Goal: Information Seeking & Learning: Find specific fact

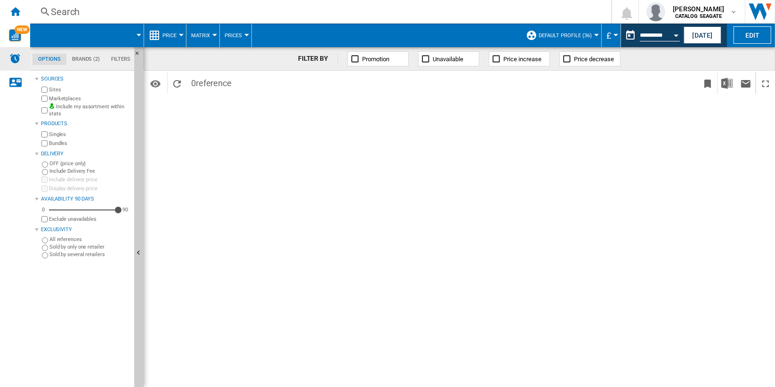
click at [12, 60] on img "Alerts" at bounding box center [14, 58] width 11 height 11
click at [17, 60] on img "Alerts" at bounding box center [14, 58] width 11 height 11
click at [15, 56] on img "Alerts" at bounding box center [14, 58] width 11 height 11
click at [17, 54] on img "Alerts" at bounding box center [14, 58] width 11 height 11
click at [81, 13] on div "Search" at bounding box center [319, 11] width 536 height 13
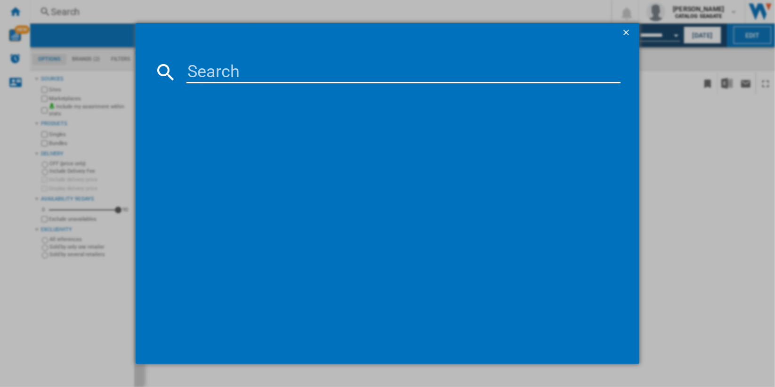
click at [265, 70] on input at bounding box center [404, 72] width 434 height 23
paste input "ST4000NM004B"
type input "ST4000NM004B"
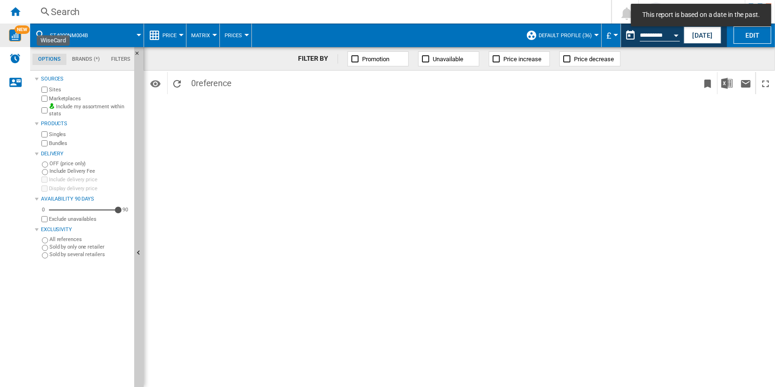
click at [20, 34] on img "WiseCard" at bounding box center [15, 35] width 12 height 12
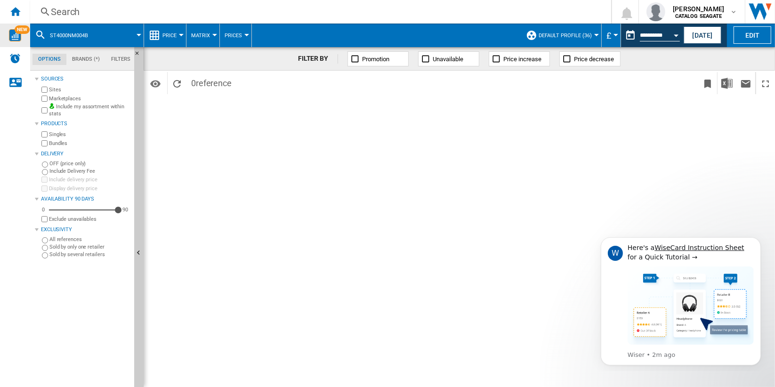
click at [68, 13] on div "Search" at bounding box center [319, 11] width 536 height 13
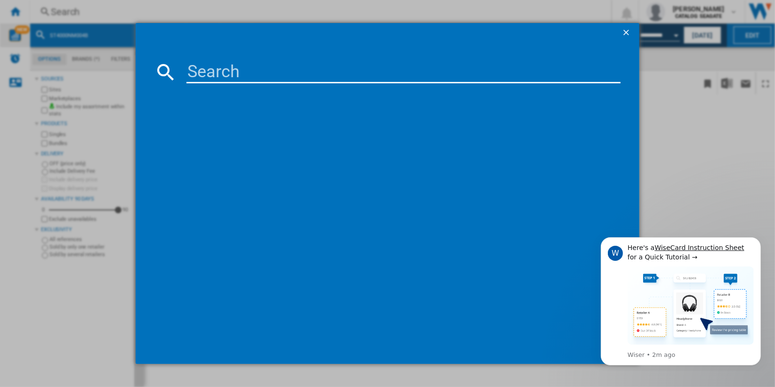
click at [258, 71] on input at bounding box center [404, 72] width 434 height 23
paste input "SEAGATE FIRECUDA 530R ZP1000GM3A063 1T"
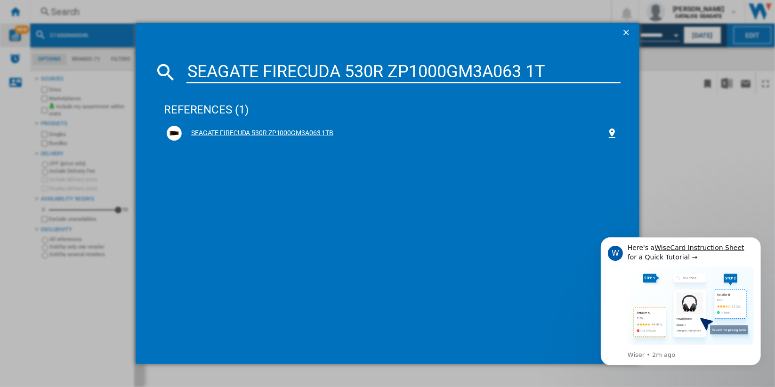
type input "SEAGATE FIRECUDA 530R ZP1000GM3A063 1T"
click at [265, 131] on div "SEAGATE FIRECUDA 530R ZP1000GM3A063 1TB" at bounding box center [394, 133] width 425 height 9
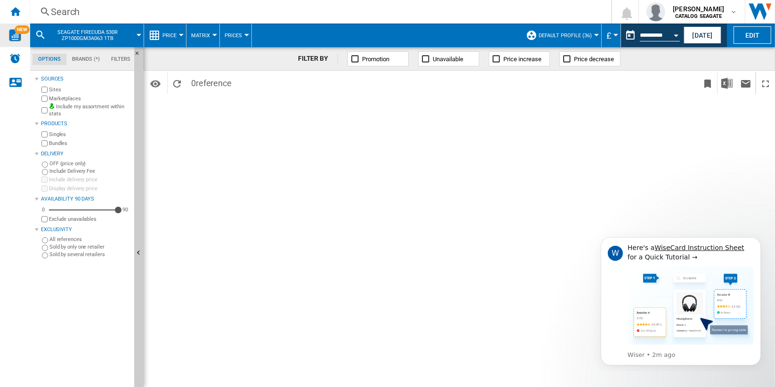
click at [66, 12] on div "Search" at bounding box center [319, 11] width 536 height 13
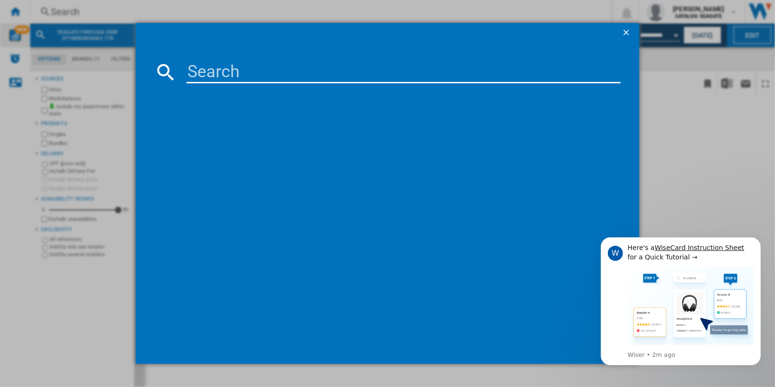
click at [260, 75] on input at bounding box center [404, 72] width 434 height 23
paste input "SEAGATE FIRECUDA 530R ZP1000GM3A063 1T"
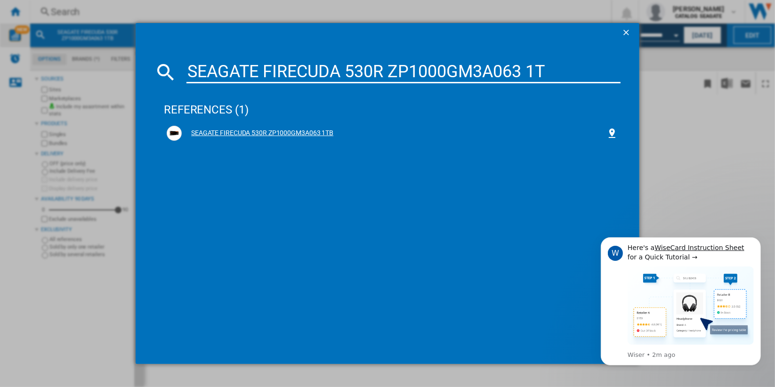
type input "SEAGATE FIRECUDA 530R ZP1000GM3A063 1T"
click at [243, 136] on div "SEAGATE FIRECUDA 530R ZP1000GM3A063 1TB" at bounding box center [394, 133] width 425 height 9
click at [243, 131] on div "SEAGATE FIRECUDA 530R ZP1000GM3A063 1TB" at bounding box center [394, 133] width 425 height 9
click at [222, 131] on div "SEAGATE FIRECUDA 530R ZP1000GM3A063 1TB" at bounding box center [394, 133] width 425 height 9
click at [231, 135] on div "SEAGATE FIRECUDA 530R ZP1000GM3A063 1TB" at bounding box center [394, 133] width 425 height 9
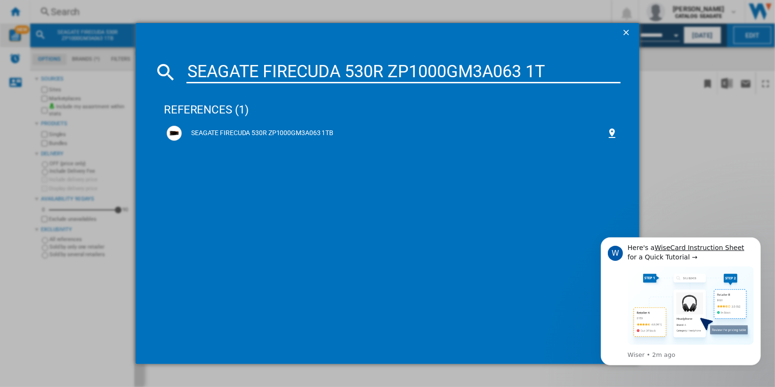
click at [623, 31] on ng-md-icon "getI18NText('BUTTONS.CLOSE_DIALOG')" at bounding box center [627, 33] width 11 height 11
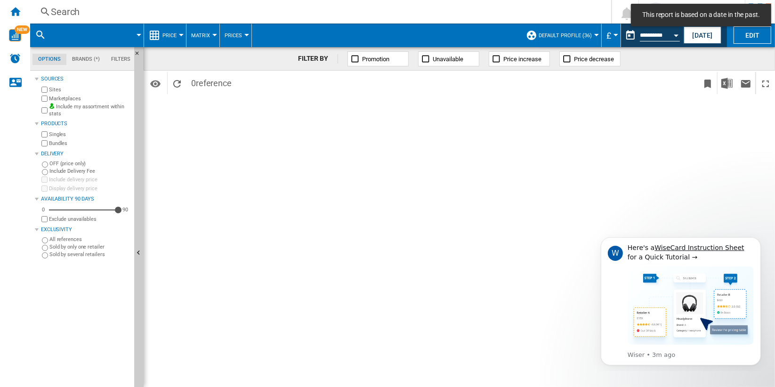
click at [69, 14] on div "Search" at bounding box center [319, 11] width 536 height 13
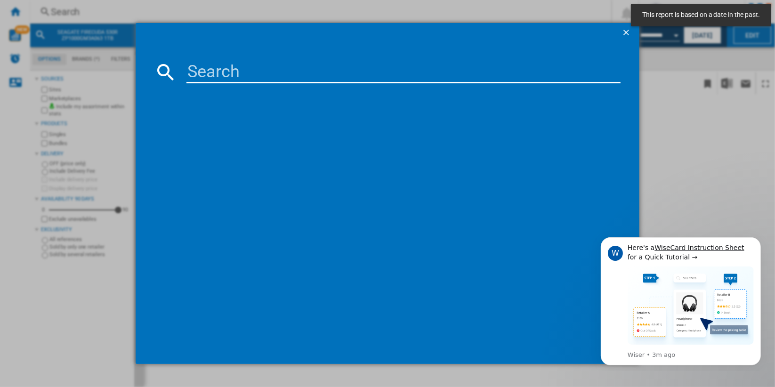
click at [247, 72] on input at bounding box center [404, 72] width 434 height 23
paste input "SEAGATE FIRECUDA 530R ZP1000GM3A063 1T"
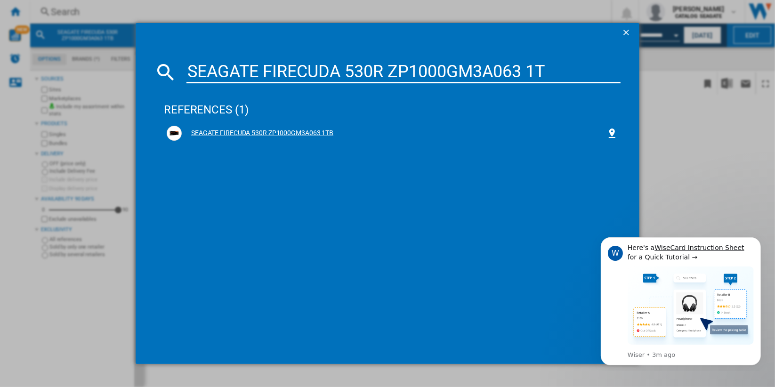
type input "SEAGATE FIRECUDA 530R ZP1000GM3A063 1T"
click at [233, 132] on div "SEAGATE FIRECUDA 530R ZP1000GM3A063 1TB" at bounding box center [394, 133] width 425 height 9
click at [720, 121] on div "SEAGATE FIRECUDA 530R ZP1000GM3A063 1T references (1) SEAGATE FIRECUDA 530R ZP1…" at bounding box center [387, 193] width 775 height 387
click at [288, 126] on div "SEAGATE FIRECUDA 530R ZP1000GM3A063 1TB" at bounding box center [392, 133] width 451 height 15
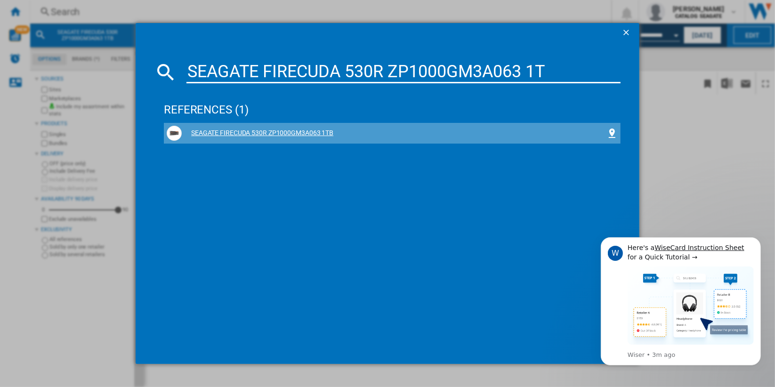
click at [286, 132] on div "SEAGATE FIRECUDA 530R ZP1000GM3A063 1TB" at bounding box center [394, 133] width 425 height 9
click at [187, 132] on div "SEAGATE FIRECUDA 530R ZP1000GM3A063 1TB" at bounding box center [394, 133] width 425 height 9
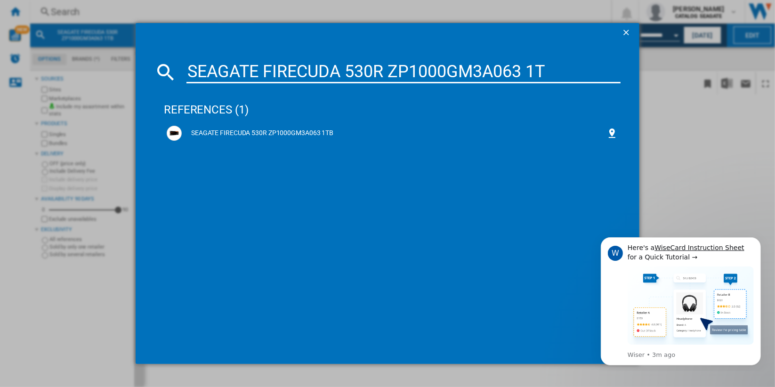
click at [556, 71] on input "SEAGATE FIRECUDA 530R ZP1000GM3A063 1T" at bounding box center [404, 72] width 434 height 23
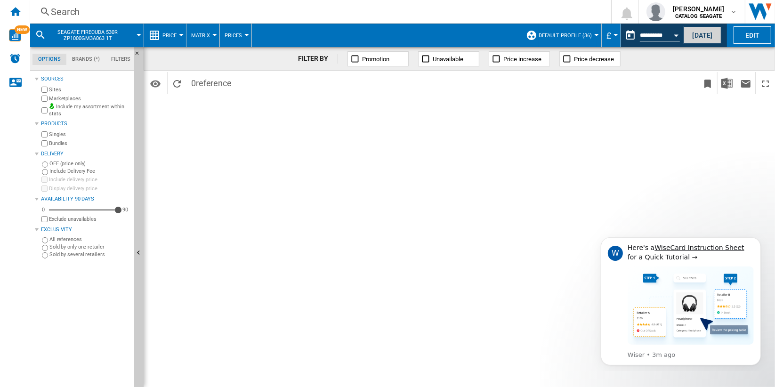
click at [697, 36] on button "[DATE]" at bounding box center [703, 34] width 38 height 17
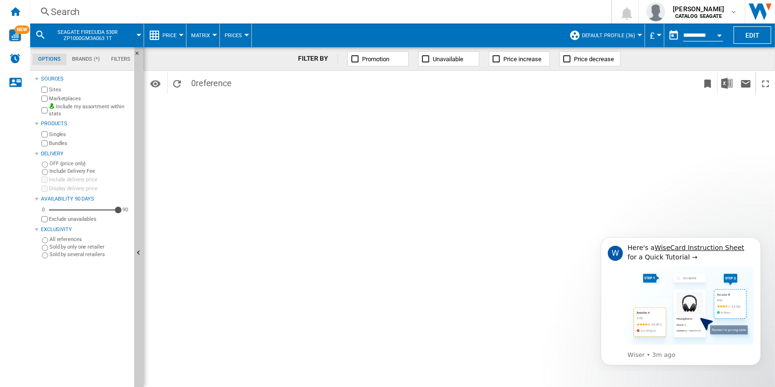
click at [65, 14] on div "Search" at bounding box center [319, 11] width 536 height 13
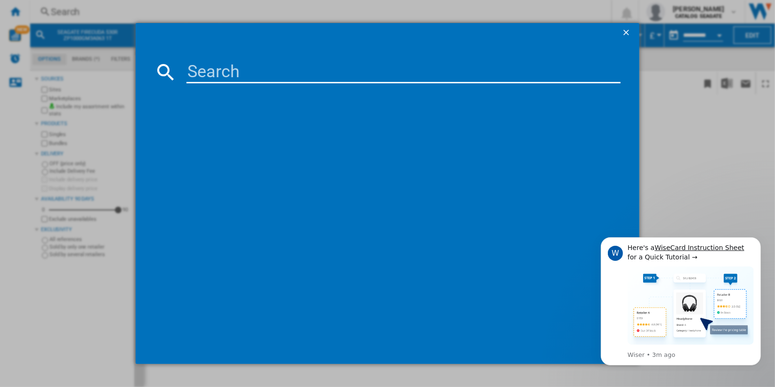
click at [247, 66] on input at bounding box center [404, 72] width 434 height 23
paste input "SEAGATE FIRECUDA 530R ZP1000GM3A063 1T"
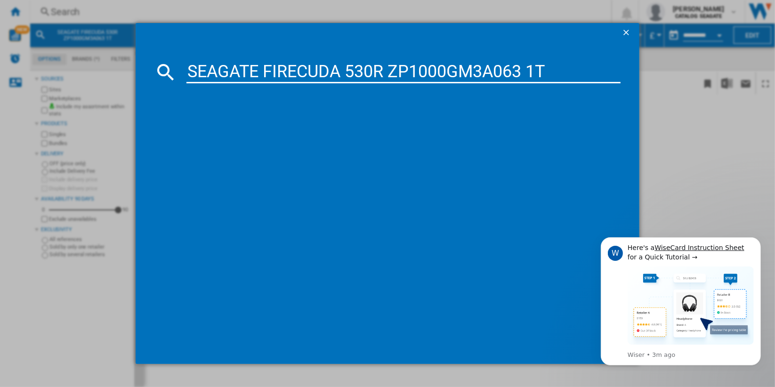
type input "SEAGATE FIRECUDA 530R ZP1000GM3A063 1T"
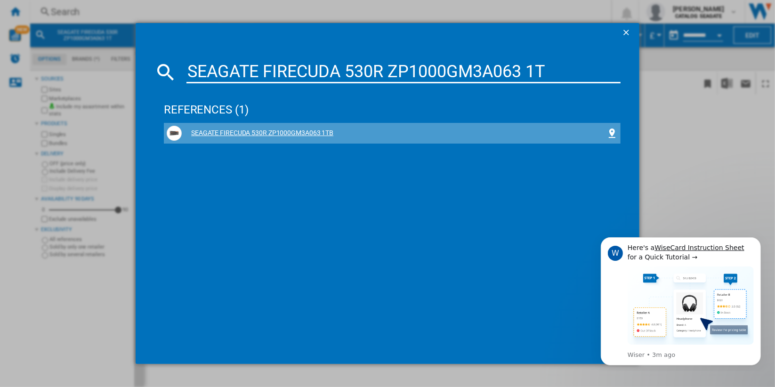
click at [306, 133] on div "SEAGATE FIRECUDA 530R ZP1000GM3A063 1TB" at bounding box center [394, 133] width 425 height 9
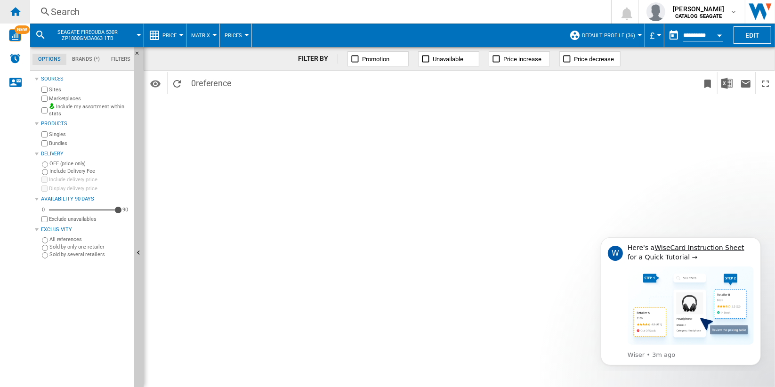
click at [16, 12] on ng-md-icon "Home" at bounding box center [14, 11] width 11 height 11
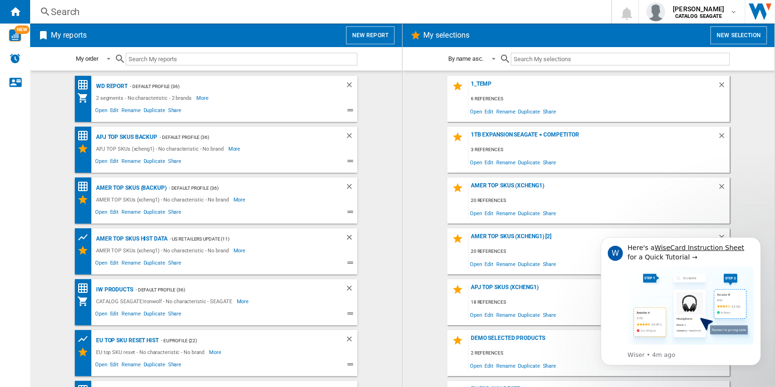
click at [70, 12] on div "Search" at bounding box center [319, 11] width 536 height 13
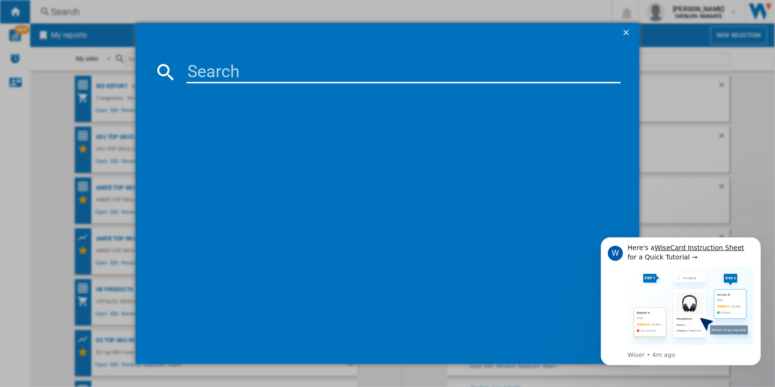
click at [236, 71] on input at bounding box center [404, 72] width 434 height 23
paste input "SEAGATE FIRECUDA 530R ZP1000GM3A063 1TB"
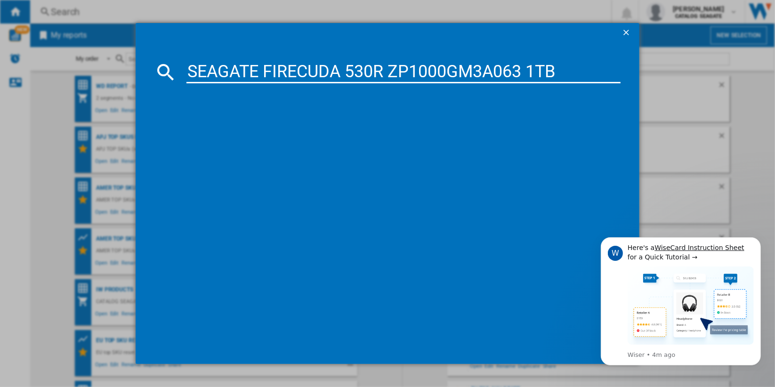
type input "SEAGATE FIRECUDA 530R ZP1000GM3A063 1TB"
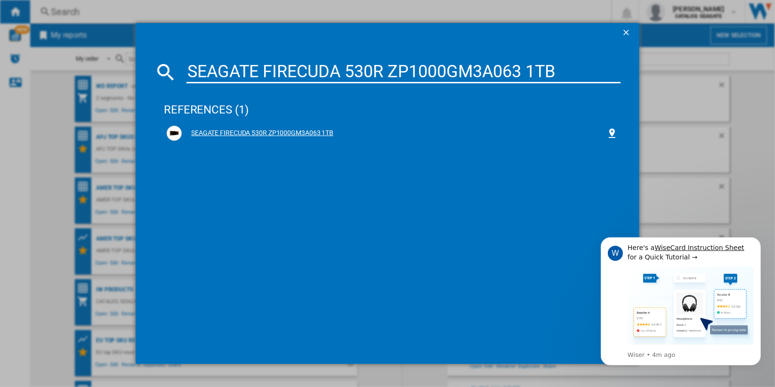
click at [290, 136] on div "SEAGATE FIRECUDA 530R ZP1000GM3A063 1TB" at bounding box center [394, 133] width 425 height 9
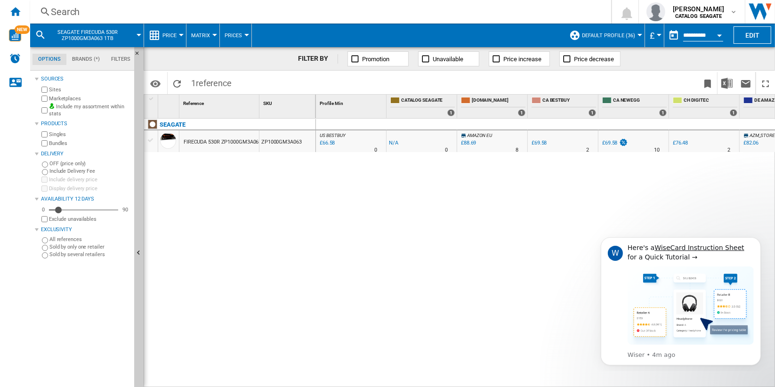
click at [718, 35] on div "Open calendar" at bounding box center [719, 35] width 5 height 2
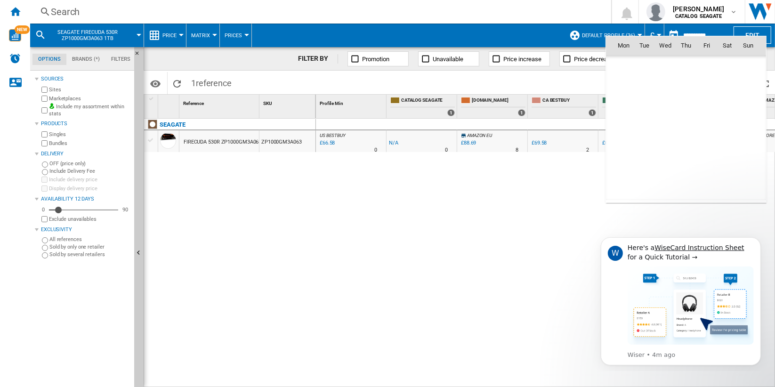
scroll to position [4493, 0]
click at [747, 127] on span "21" at bounding box center [748, 128] width 19 height 19
type input "**********"
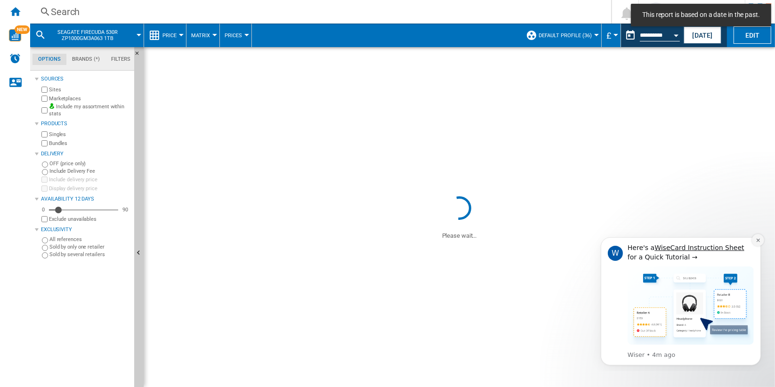
click at [758, 240] on icon "Dismiss notification" at bounding box center [757, 239] width 3 height 3
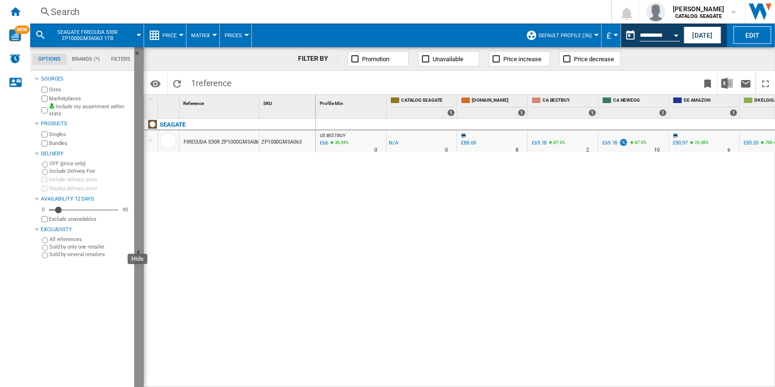
click at [139, 106] on button "Hide" at bounding box center [138, 253] width 9 height 413
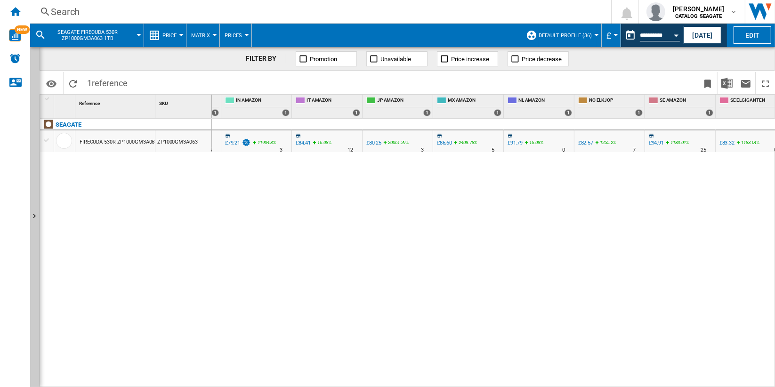
scroll to position [0, 720]
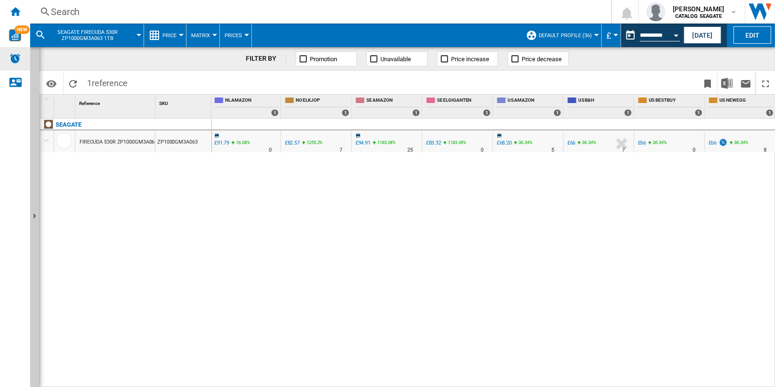
click at [9, 61] on img "Alerts" at bounding box center [14, 58] width 11 height 11
click at [75, 12] on div "Search" at bounding box center [319, 11] width 536 height 13
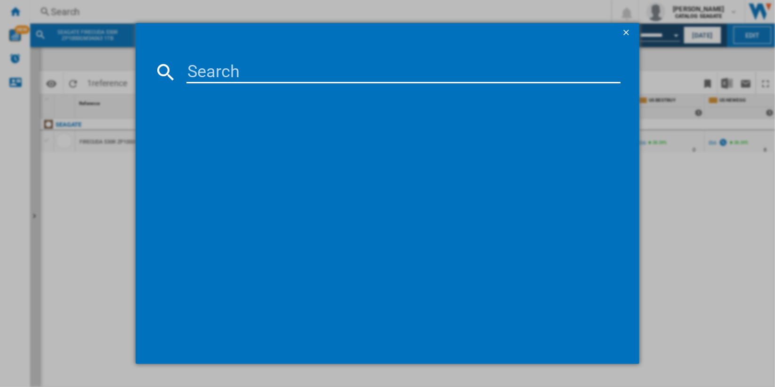
click at [250, 65] on input at bounding box center [404, 72] width 434 height 23
type input "SEAGATE EXOS 7E10 ST4000NM024B 3.5" SATA III 4TB"
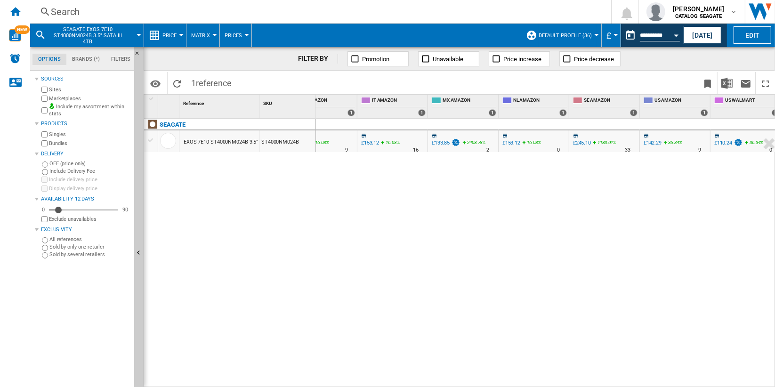
scroll to position [0, 529]
